Goal: Communication & Community: Answer question/provide support

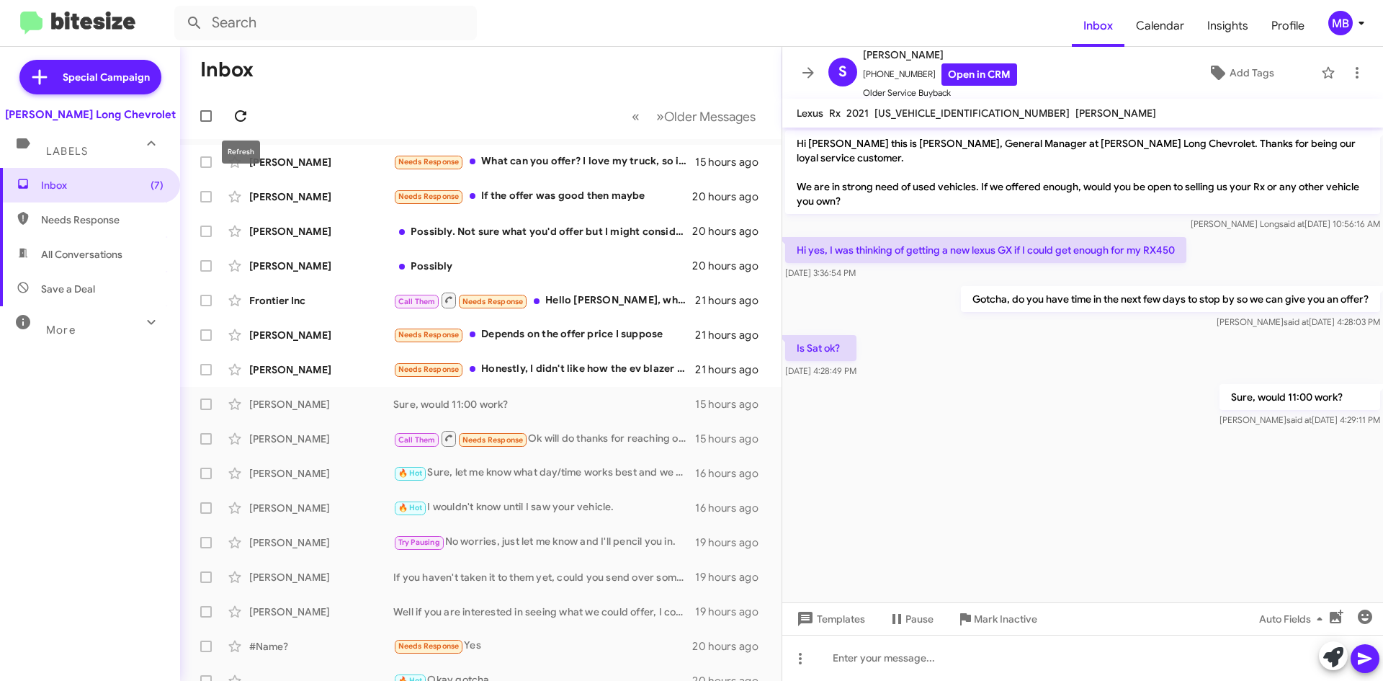
click at [245, 110] on icon at bounding box center [240, 115] width 17 height 17
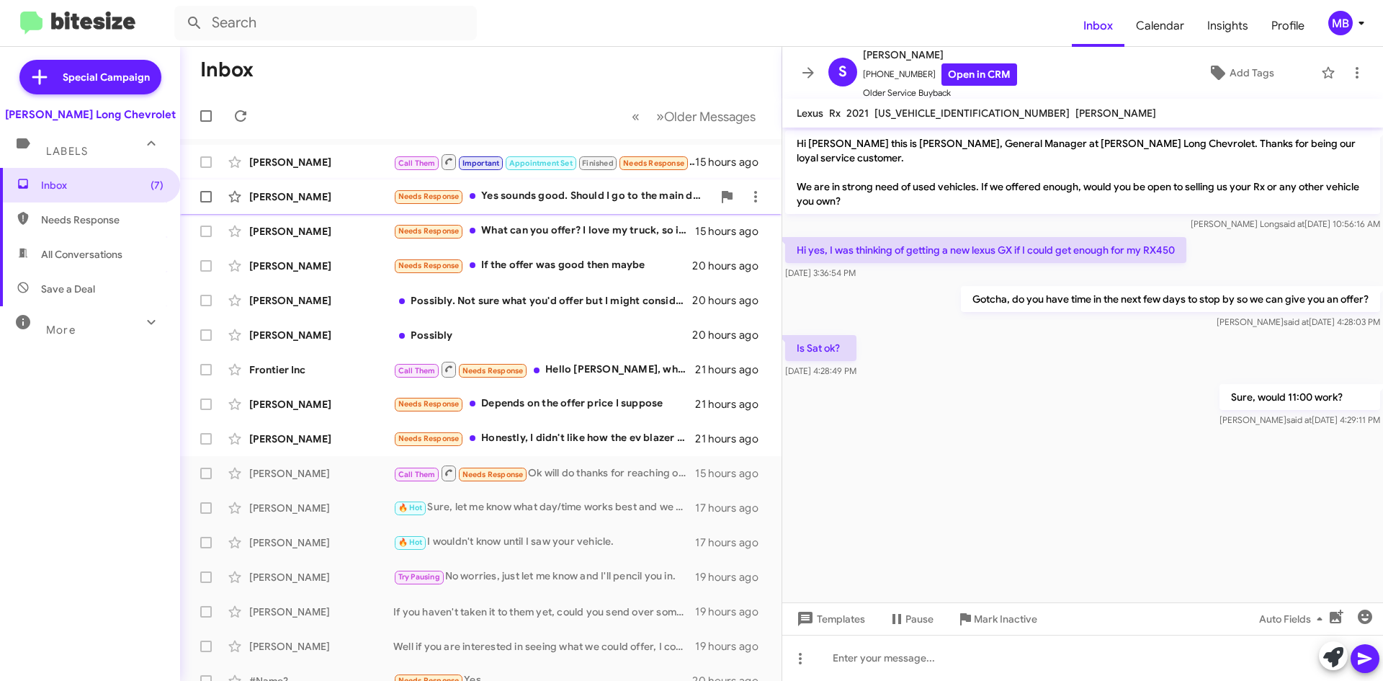
click at [477, 192] on div "Needs Response Yes sounds good. Should I go to the main door or the service sec…" at bounding box center [552, 196] width 319 height 17
click at [642, 187] on div "[PERSON_NAME] Needs Response Yes sounds good. Should I go to the main door or t…" at bounding box center [481, 196] width 579 height 29
click at [240, 112] on icon at bounding box center [240, 115] width 17 height 17
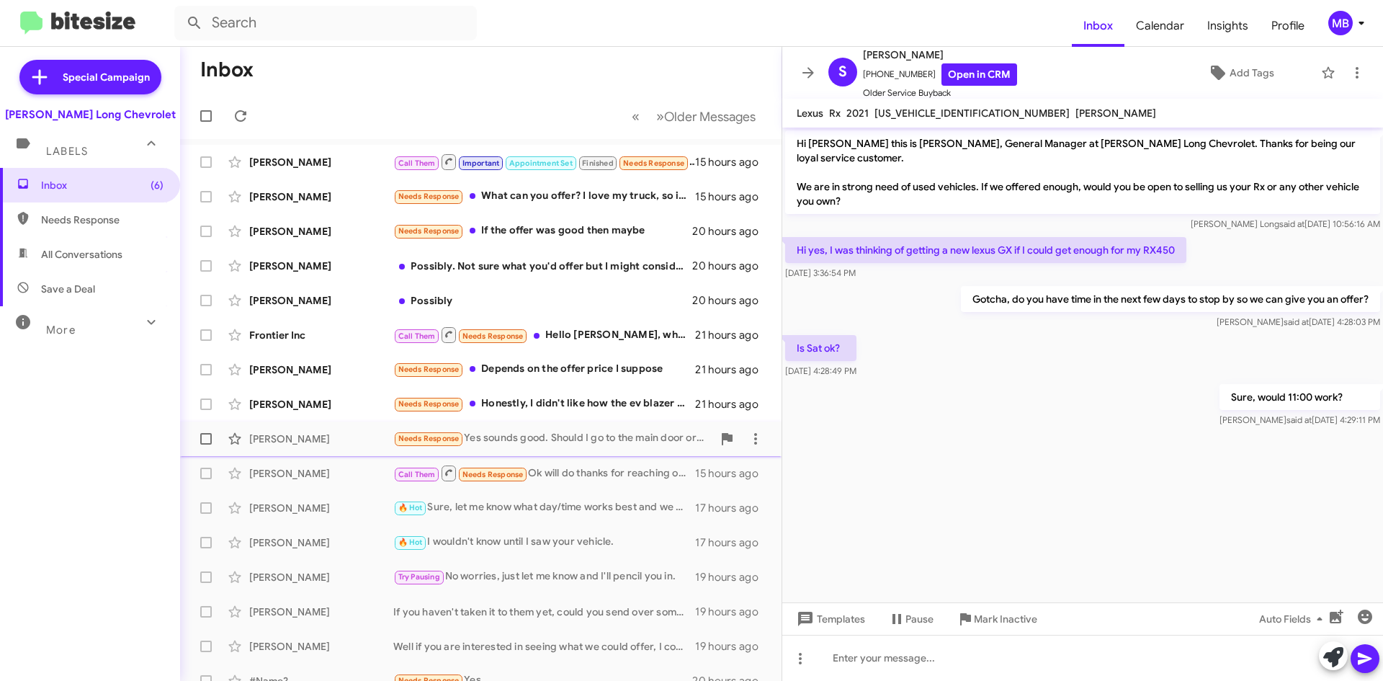
click at [559, 437] on div "Needs Response Yes sounds good. Should I go to the main door or the service sec…" at bounding box center [552, 438] width 319 height 17
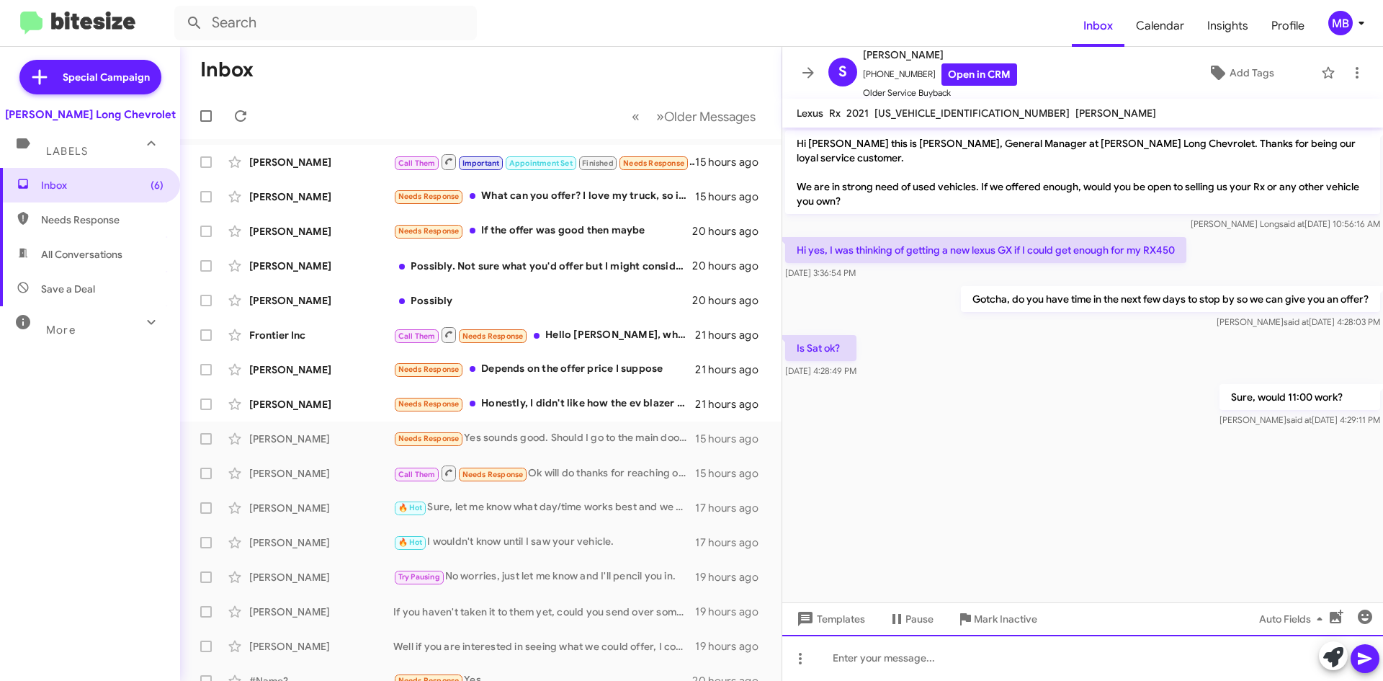
click at [991, 667] on div at bounding box center [1082, 658] width 601 height 46
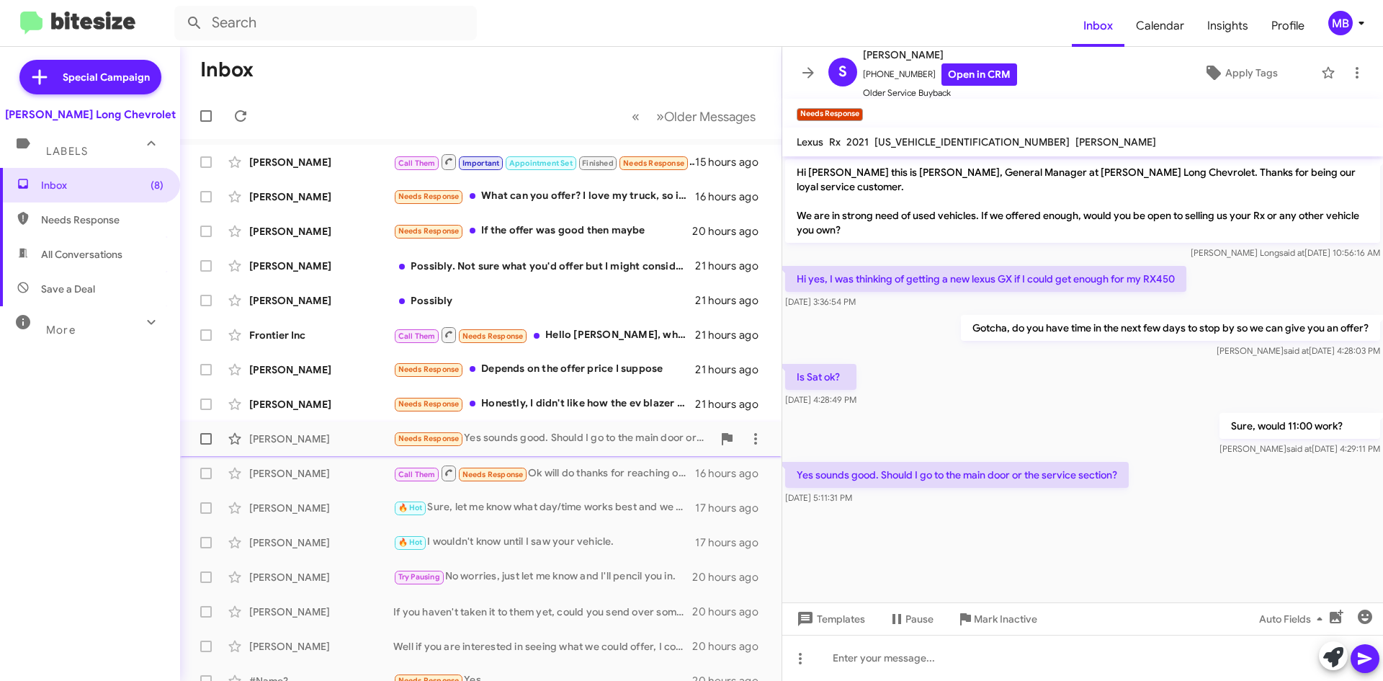
drag, startPoint x: 610, startPoint y: 442, endPoint x: 619, endPoint y: 435, distance: 11.3
click at [615, 445] on div "Needs Response Yes sounds good. Should I go to the main door or the service sec…" at bounding box center [552, 438] width 319 height 17
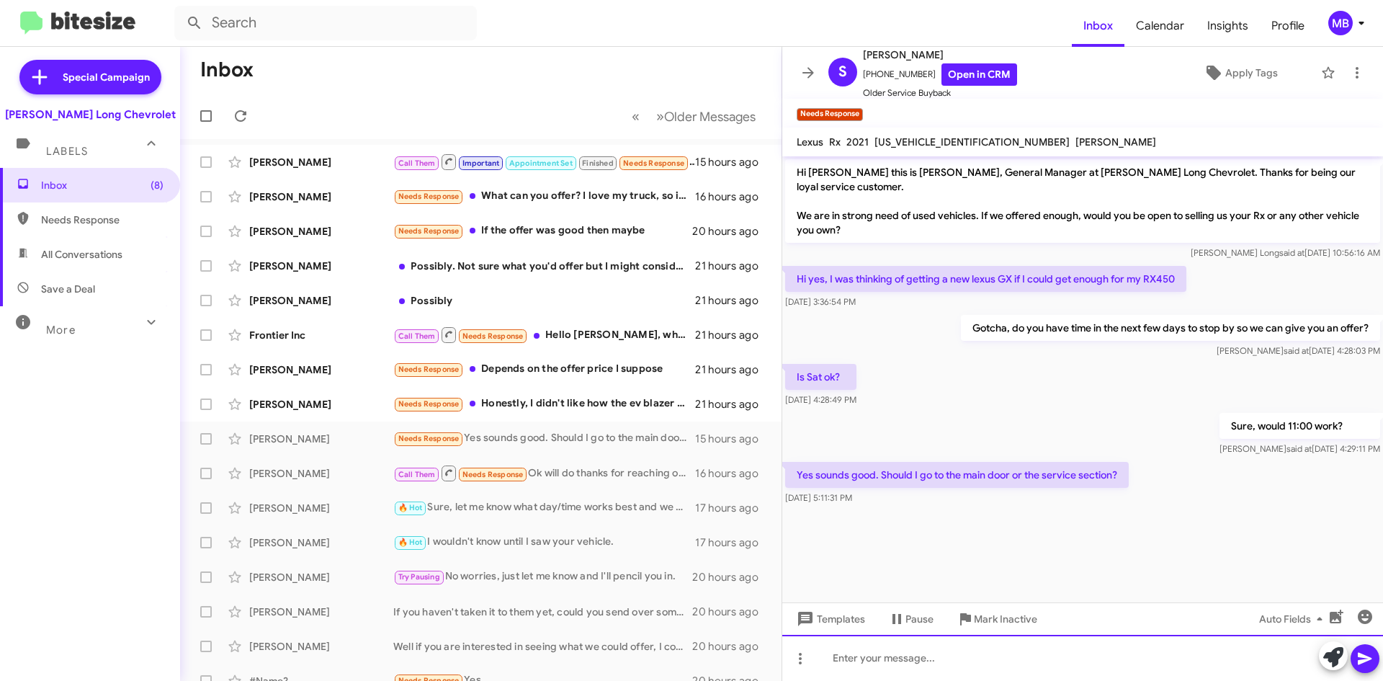
click at [1091, 660] on div at bounding box center [1082, 658] width 601 height 46
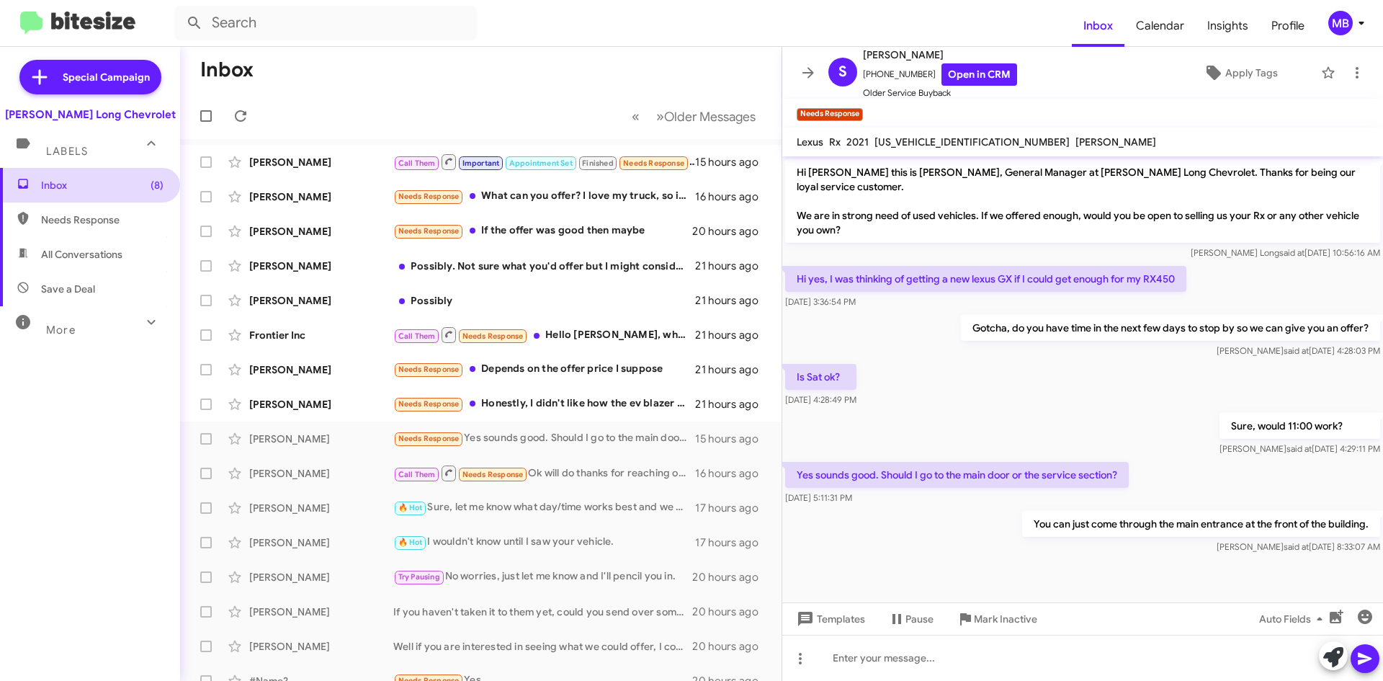
click at [109, 187] on span "Inbox (8)" at bounding box center [102, 185] width 122 height 14
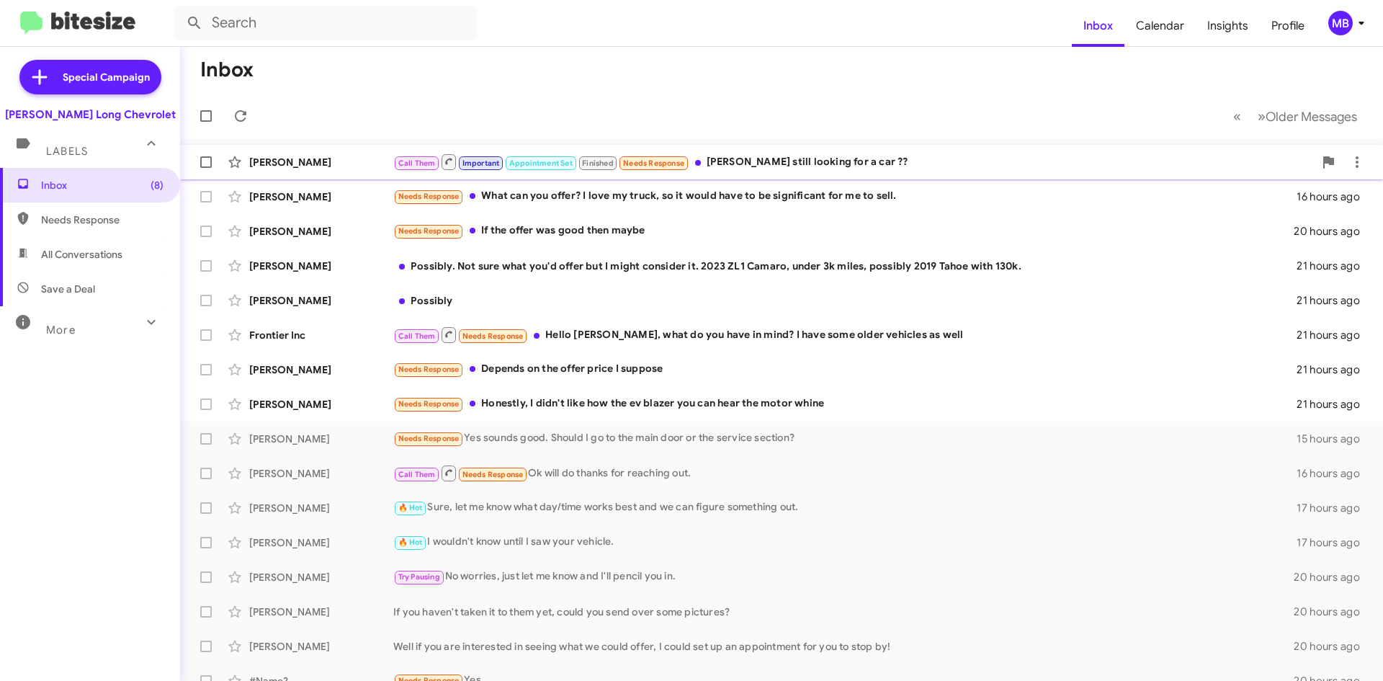
click at [1180, 161] on div "Call Them Important Appointment Set Finished Needs Response [PERSON_NAME] still…" at bounding box center [853, 162] width 921 height 18
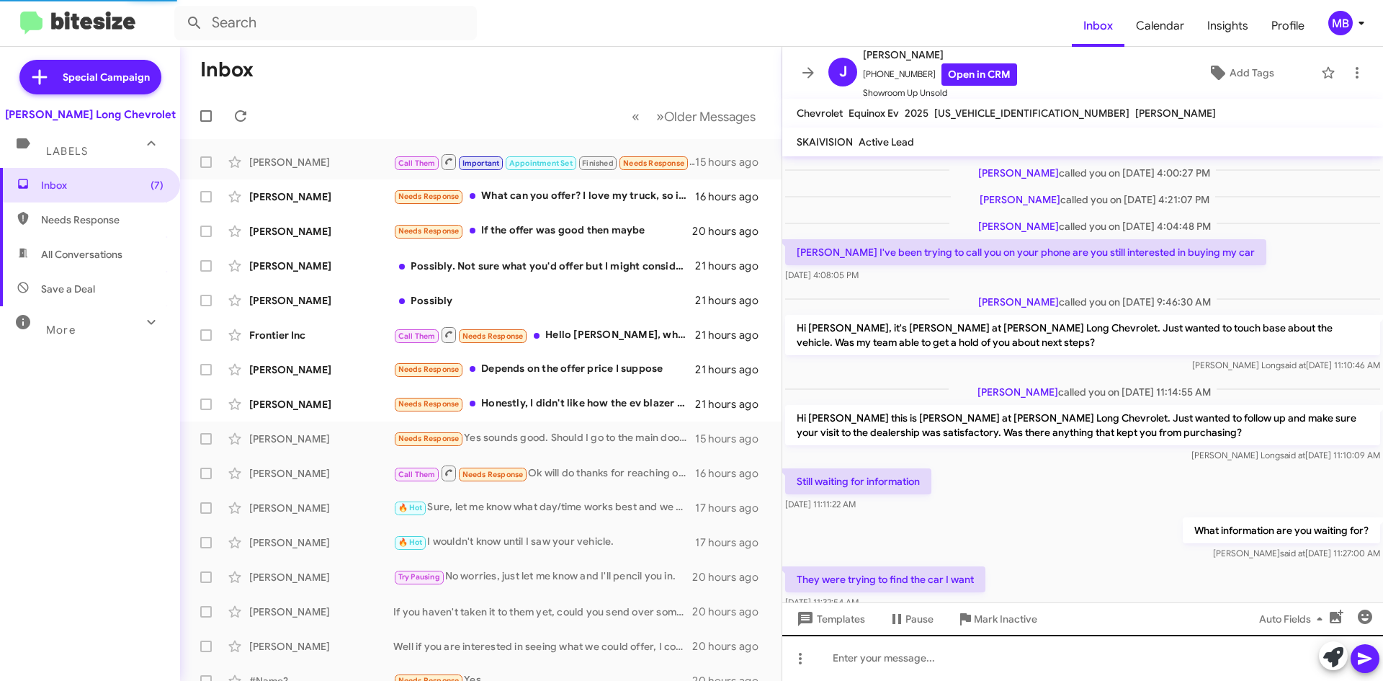
scroll to position [470, 0]
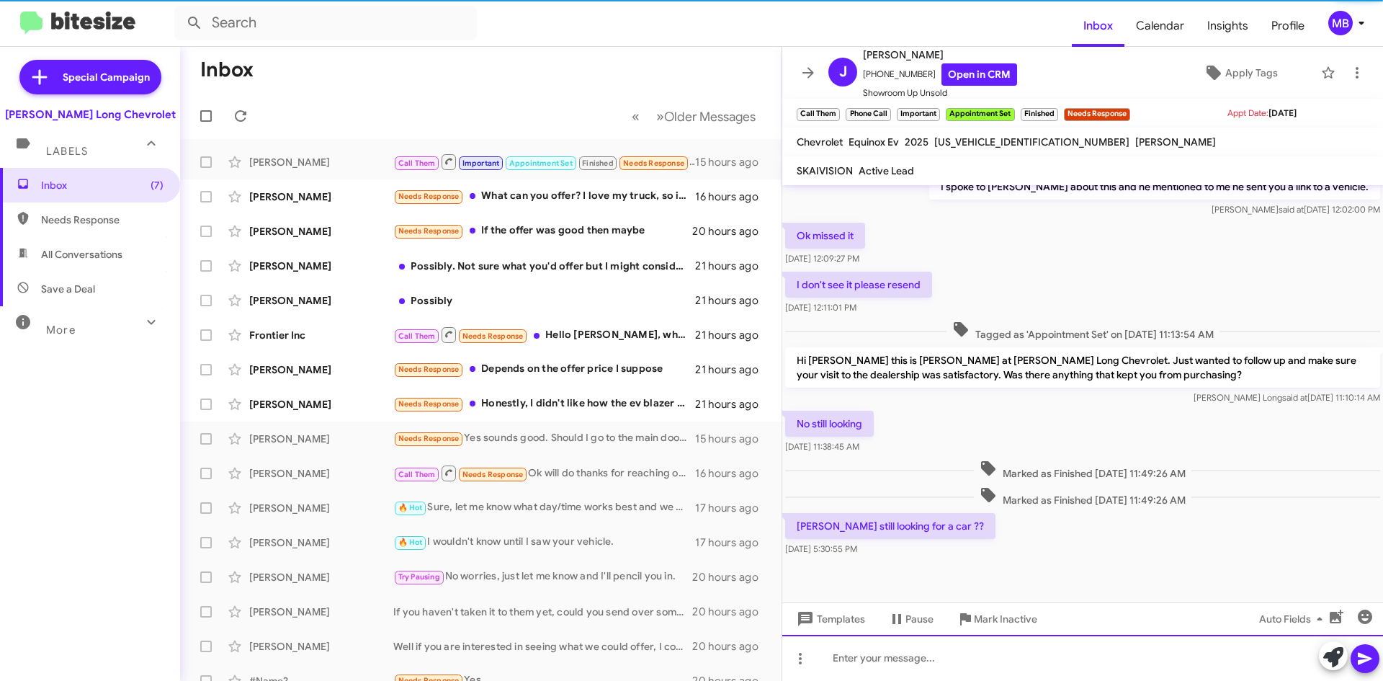
click at [976, 660] on div at bounding box center [1082, 658] width 601 height 46
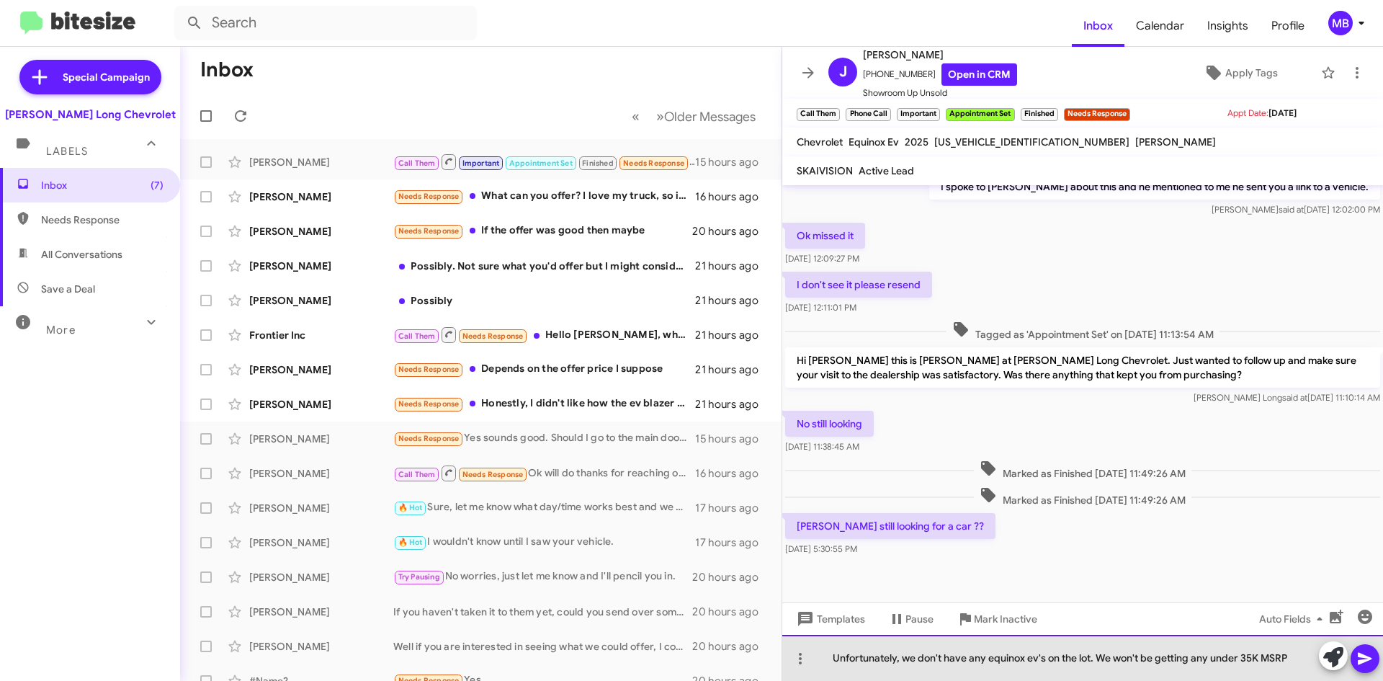
click at [1038, 663] on div "Unfortunately, we don't have any equinox ev's on the lot. We won't be getting a…" at bounding box center [1082, 658] width 601 height 46
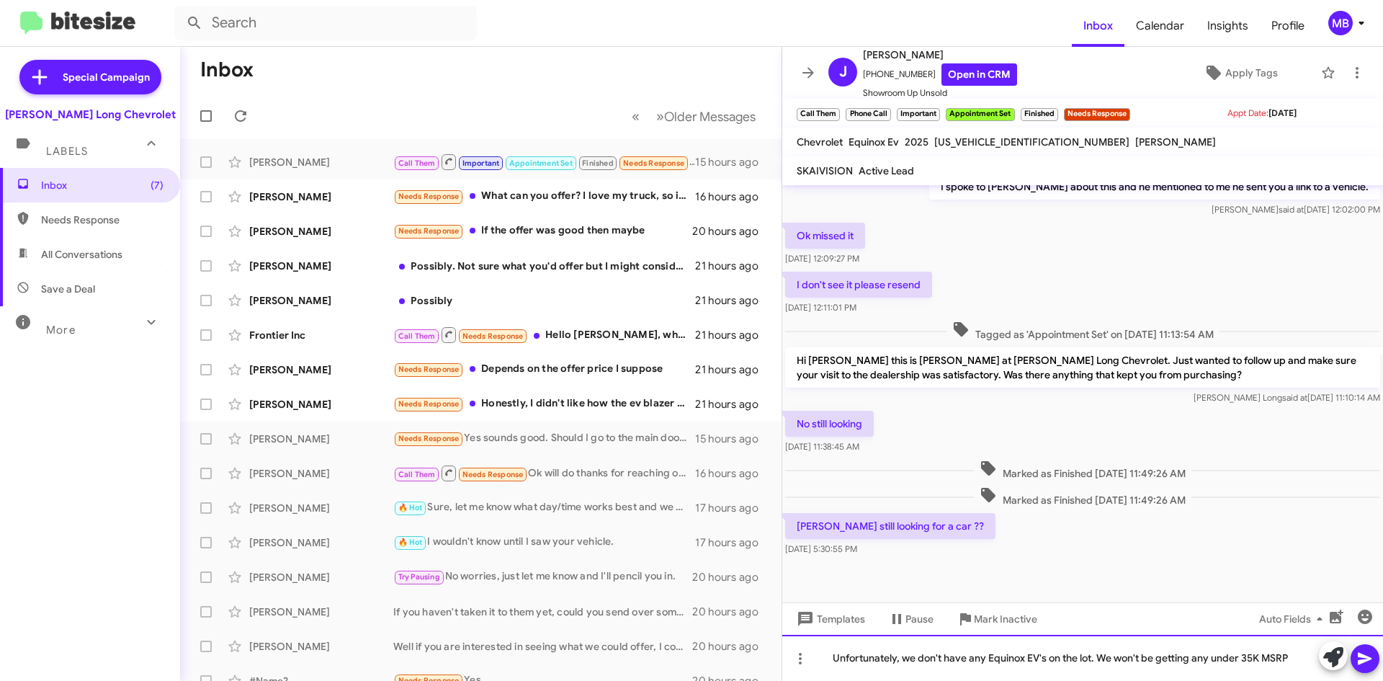
click at [1289, 656] on div "Unfortunately, we don't have any Equinox EV's on the lot. We won't be getting a…" at bounding box center [1082, 658] width 601 height 46
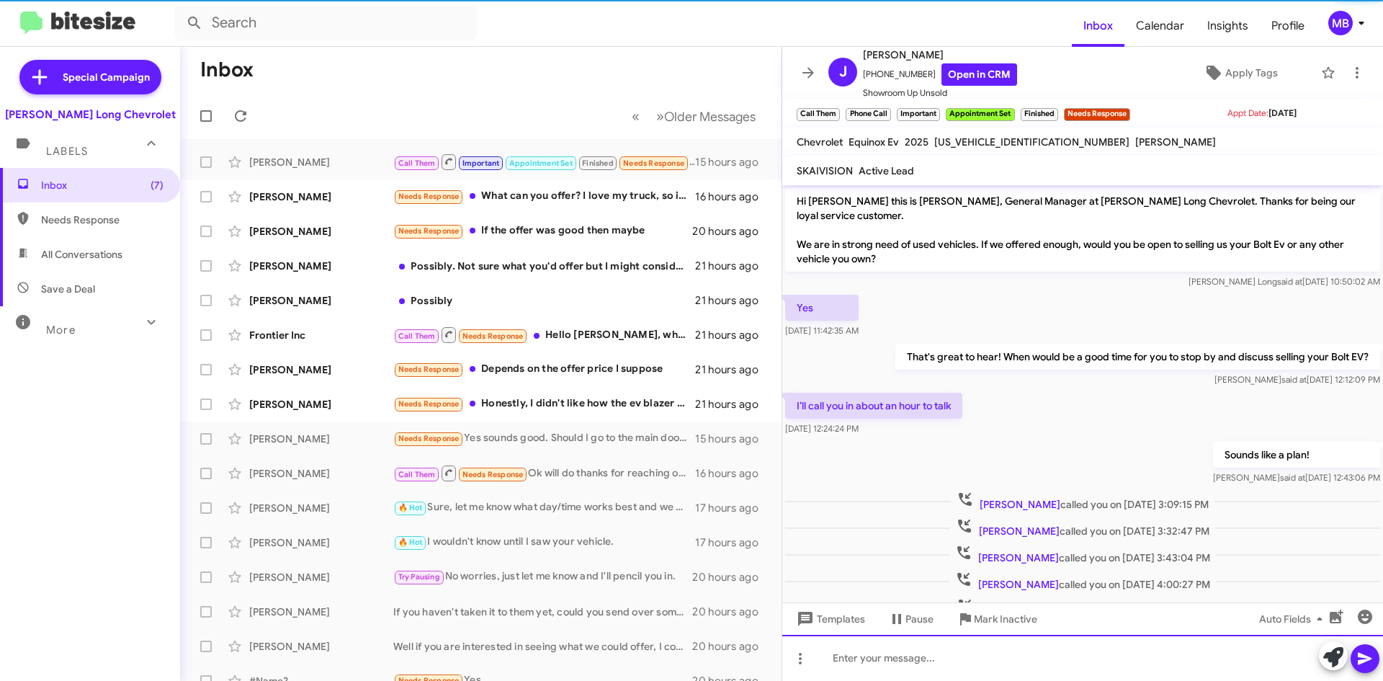
scroll to position [72, 0]
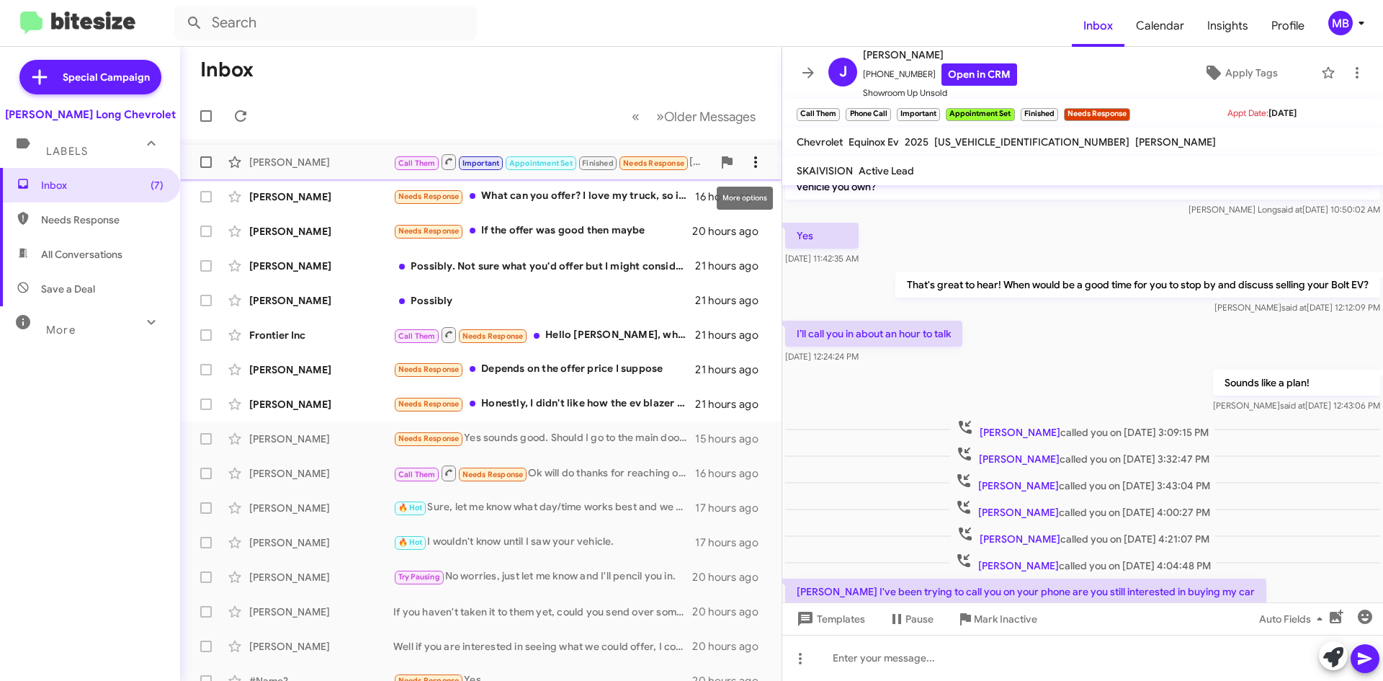
click at [754, 162] on icon at bounding box center [755, 162] width 3 height 12
click at [994, 626] on div at bounding box center [691, 340] width 1383 height 681
click at [995, 620] on span "Mark Inactive" at bounding box center [1005, 619] width 63 height 26
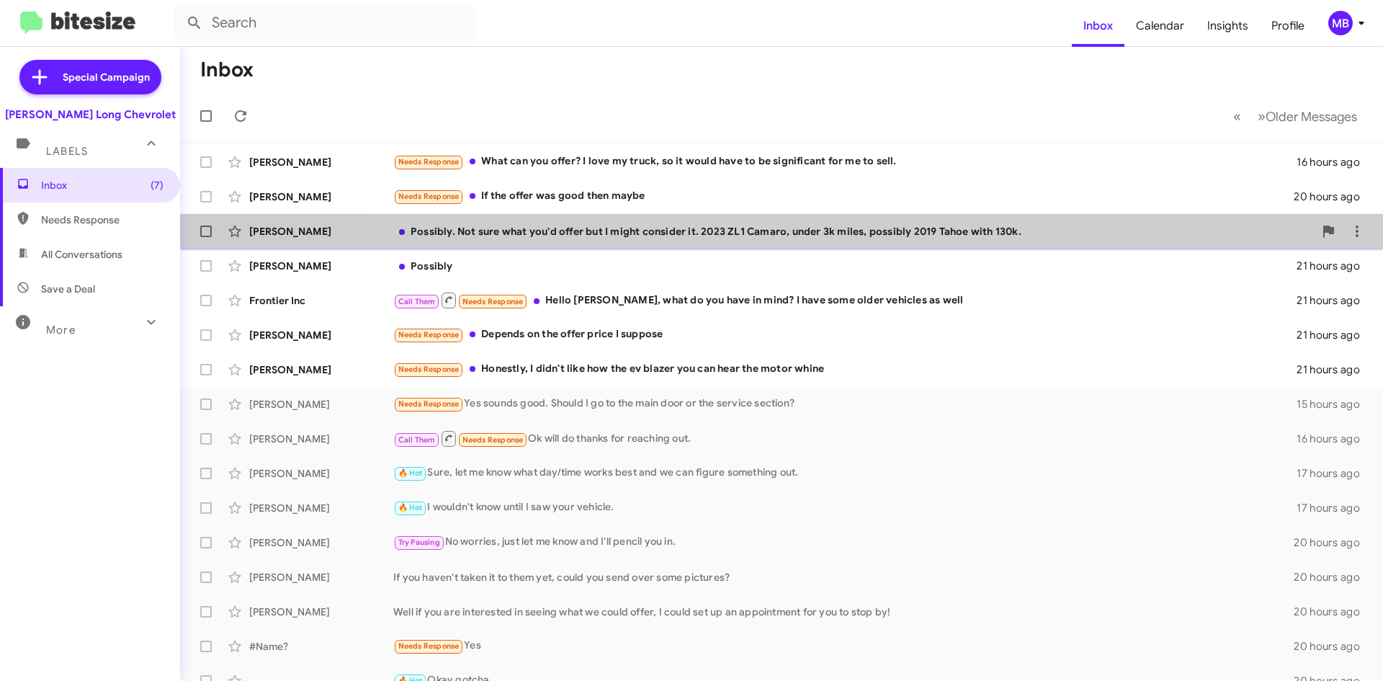
click at [938, 233] on div "Possibly. Not sure what you'd offer but I might consider it. 2023 ZL1 Camaro, u…" at bounding box center [853, 231] width 921 height 14
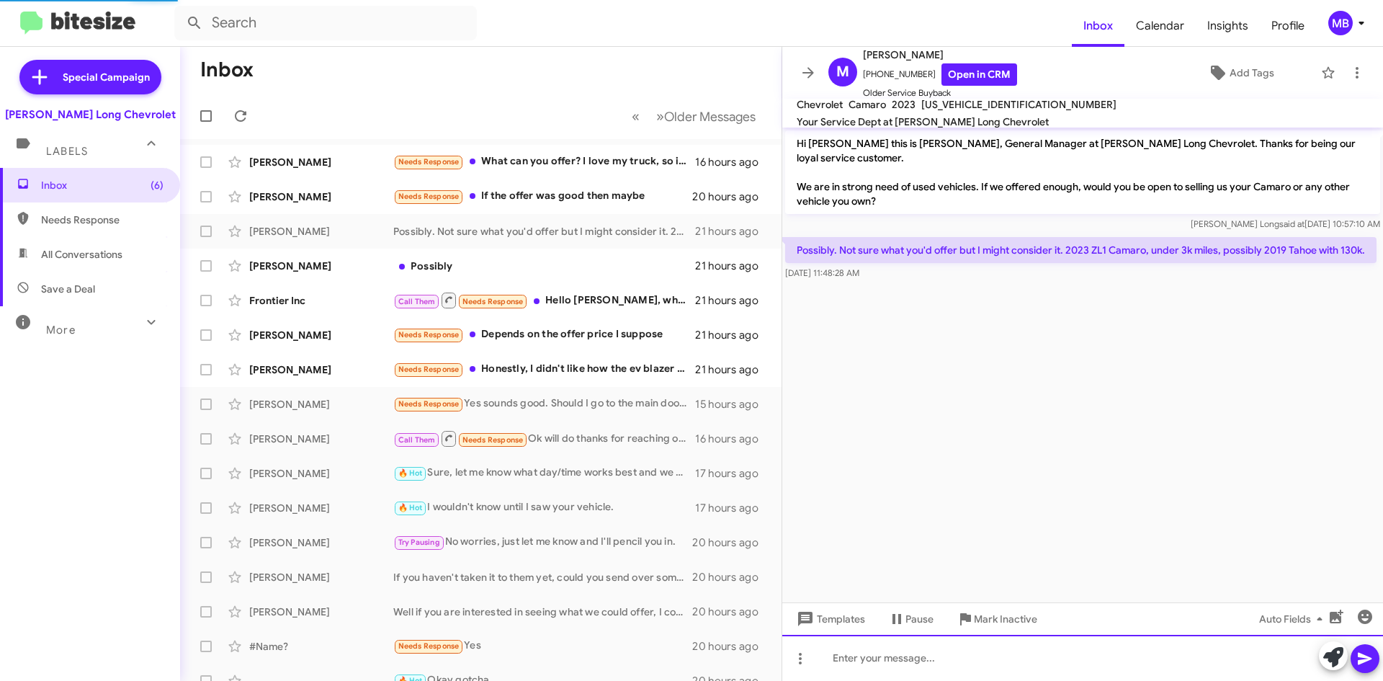
click at [955, 657] on div at bounding box center [1082, 658] width 601 height 46
